Goal: Information Seeking & Learning: Learn about a topic

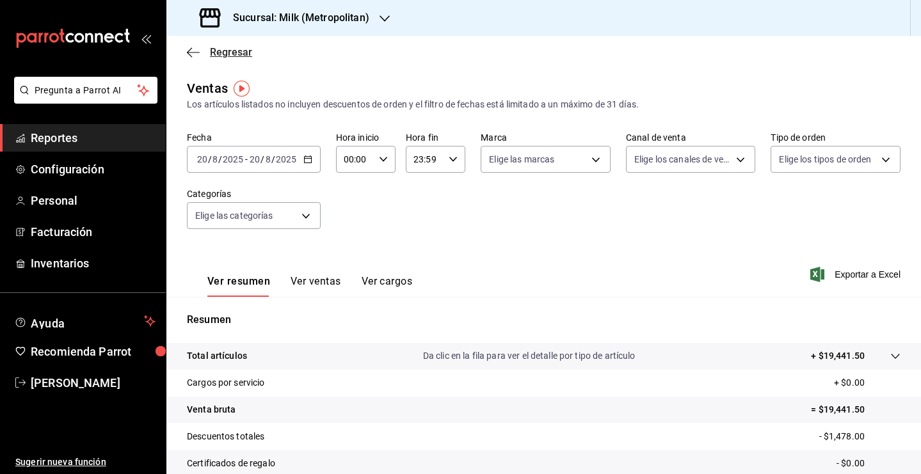
click at [220, 52] on span "Regresar" at bounding box center [231, 52] width 42 height 12
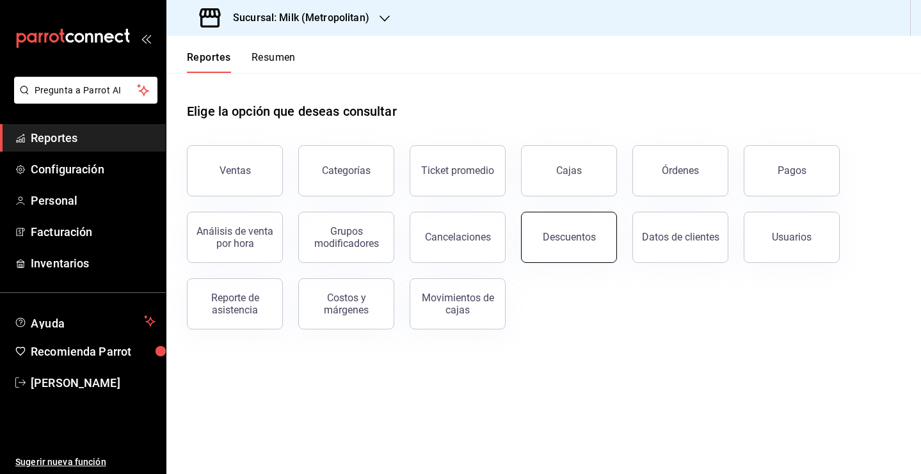
click at [598, 242] on button "Descuentos" at bounding box center [569, 237] width 96 height 51
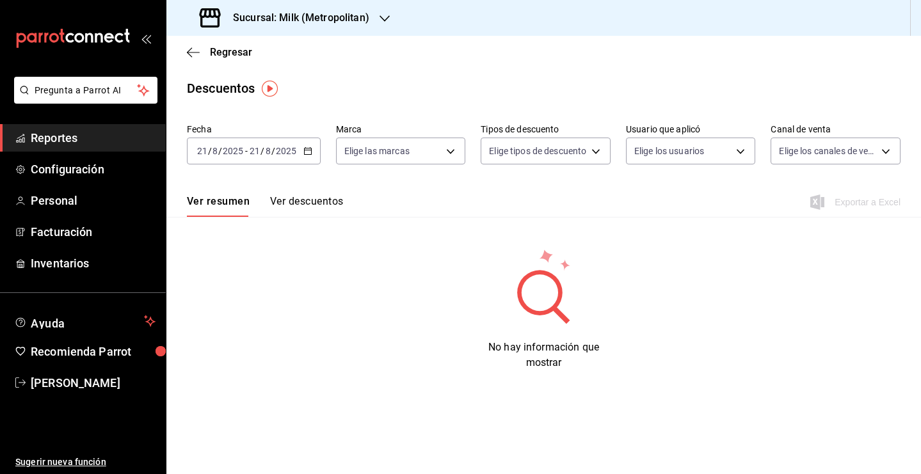
click at [304, 158] on div "[DATE] [DATE] - [DATE] [DATE]" at bounding box center [254, 151] width 134 height 27
click at [256, 195] on span "Hoy" at bounding box center [247, 189] width 99 height 13
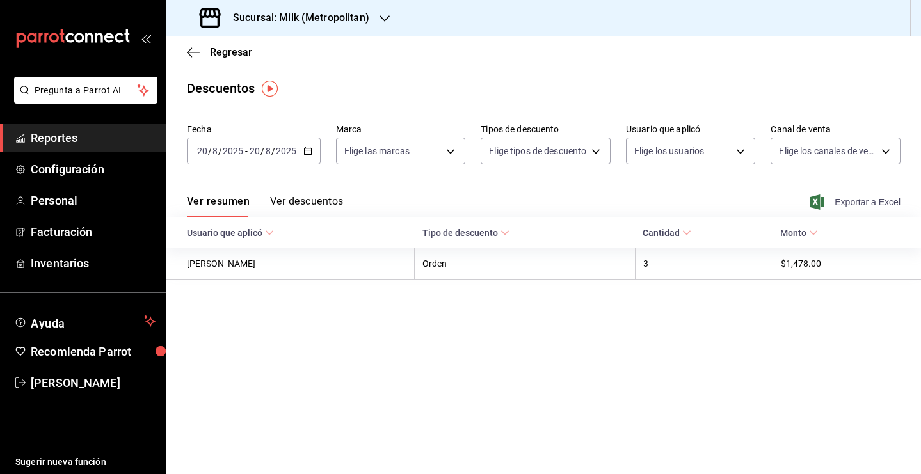
click at [850, 204] on span "Exportar a Excel" at bounding box center [857, 202] width 88 height 15
click at [234, 56] on span "Regresar" at bounding box center [231, 52] width 42 height 12
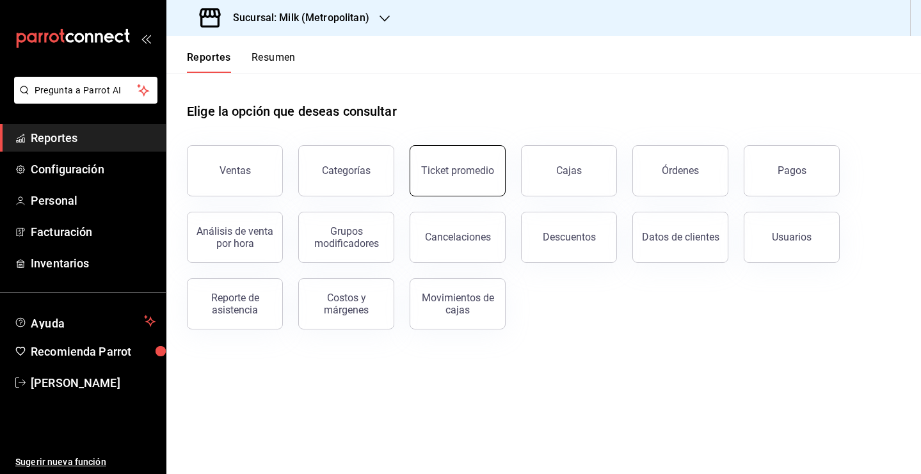
click at [447, 179] on button "Ticket promedio" at bounding box center [458, 170] width 96 height 51
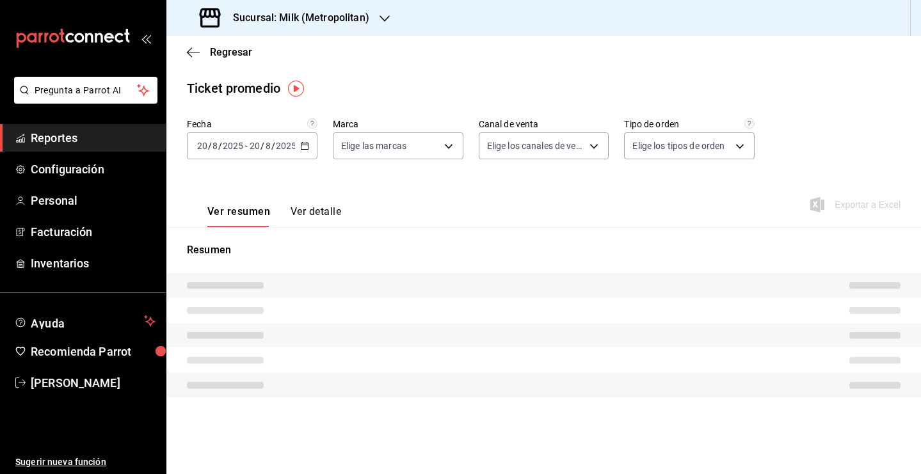
type input "57c9fc47-e65f-4221-a10c-96a6466a6251"
type input "PARROT,UBER_EATS,RAPPI,DIDI_FOOD,ONLINE"
type input "c6efb9bd-abd5-48a3-8783-83cc8f48df17,ac96d0b7-0302-404a-8271-ab3d4d47528d,08d44…"
